Goal: Find specific page/section: Find specific page/section

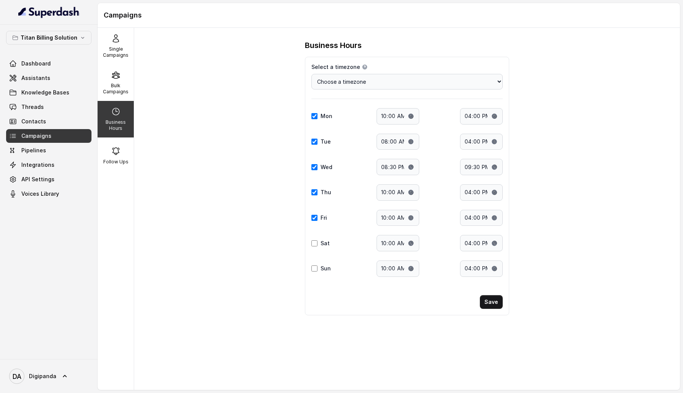
select select "[GEOGRAPHIC_DATA]/[GEOGRAPHIC_DATA]"
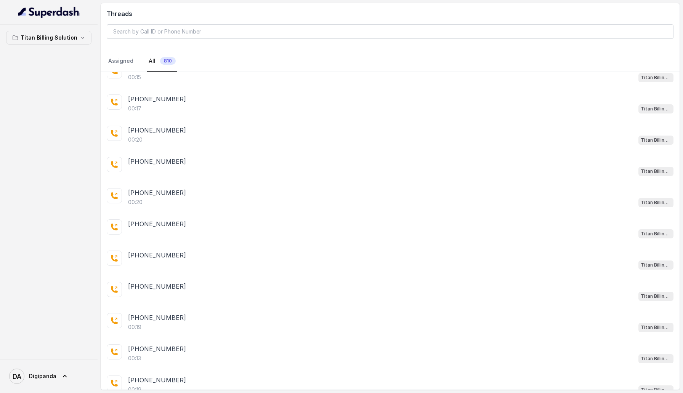
scroll to position [1256, 0]
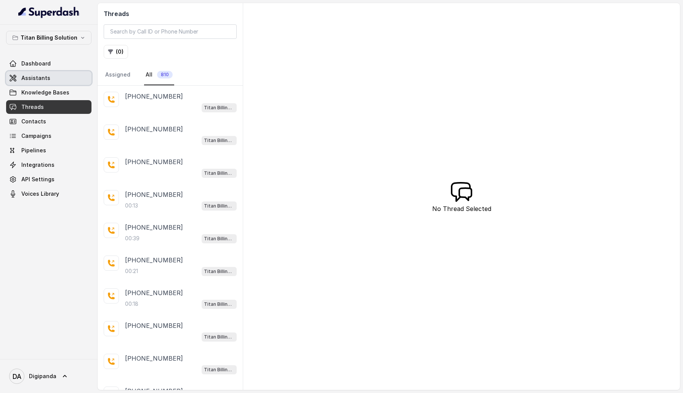
click at [60, 78] on link "Assistants" at bounding box center [48, 78] width 85 height 14
